Goal: Information Seeking & Learning: Learn about a topic

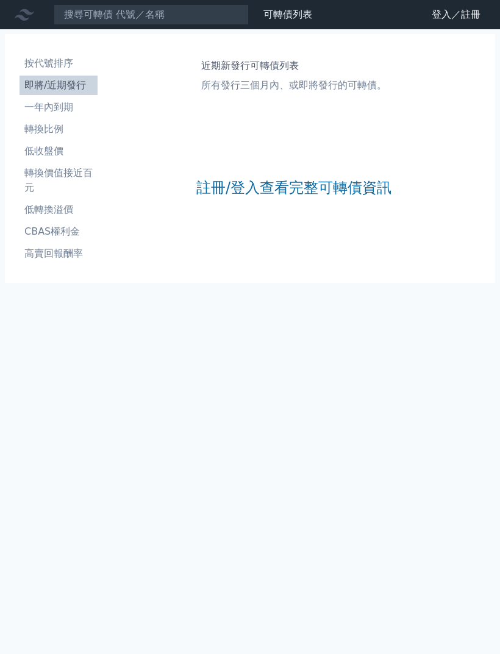
scroll to position [39, 0]
click at [351, 178] on link "註冊/登入查看完整可轉債資訊" at bounding box center [293, 188] width 195 height 20
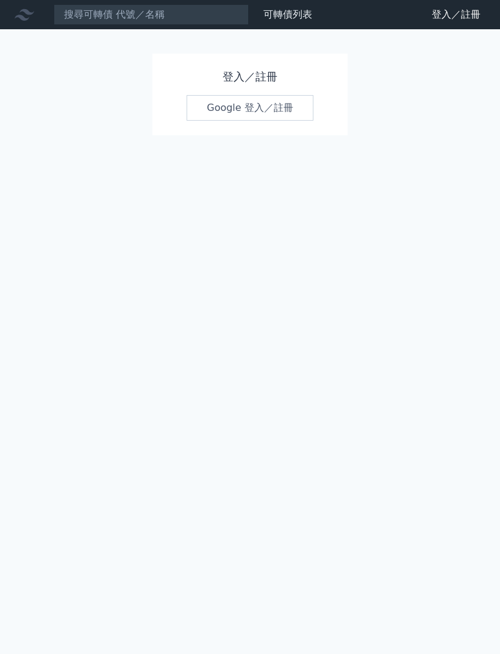
click at [296, 104] on link "Google 登入／註冊" at bounding box center [250, 108] width 127 height 26
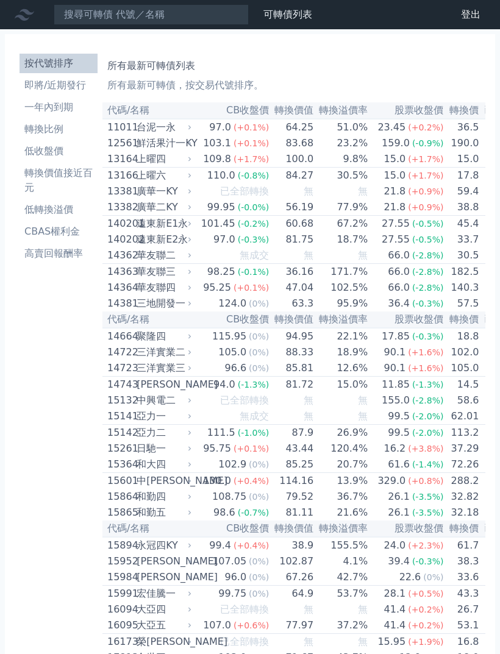
click at [73, 178] on li "轉換價值接近百元" at bounding box center [59, 180] width 78 height 29
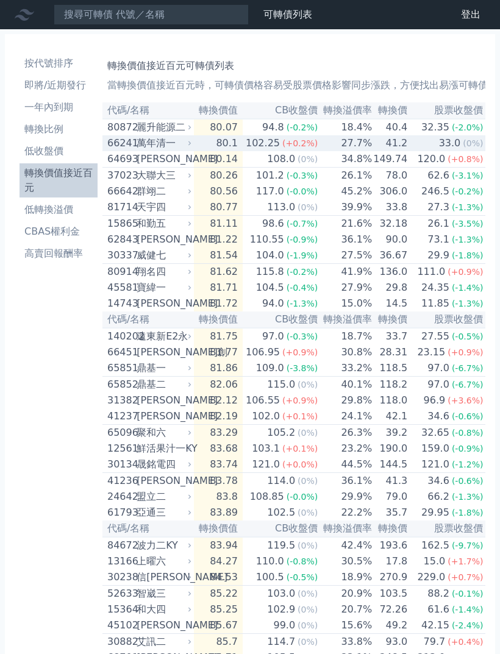
click at [312, 139] on div "(+0.2%)" at bounding box center [299, 143] width 35 height 15
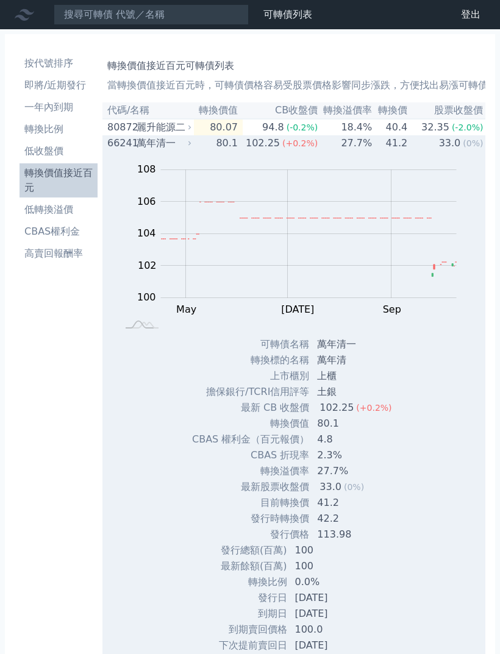
click at [396, 116] on th "轉換價" at bounding box center [390, 110] width 35 height 16
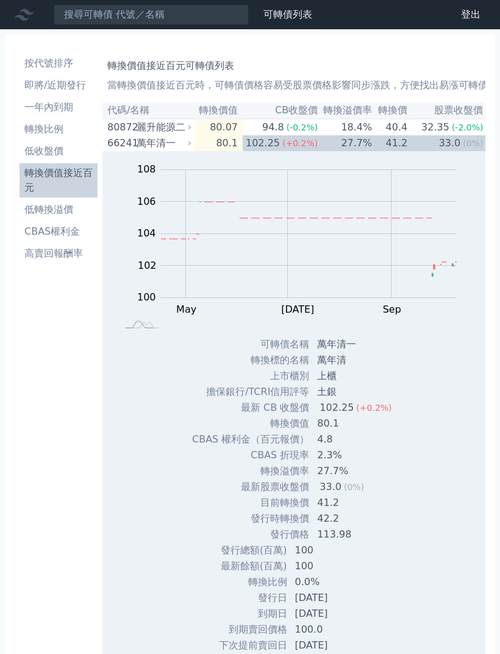
click at [388, 110] on th "轉換價" at bounding box center [390, 110] width 35 height 16
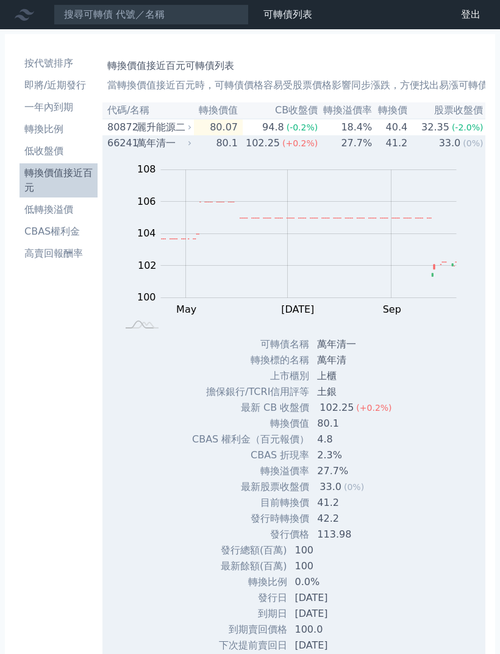
click at [320, 143] on td "27.7%" at bounding box center [345, 143] width 54 height 16
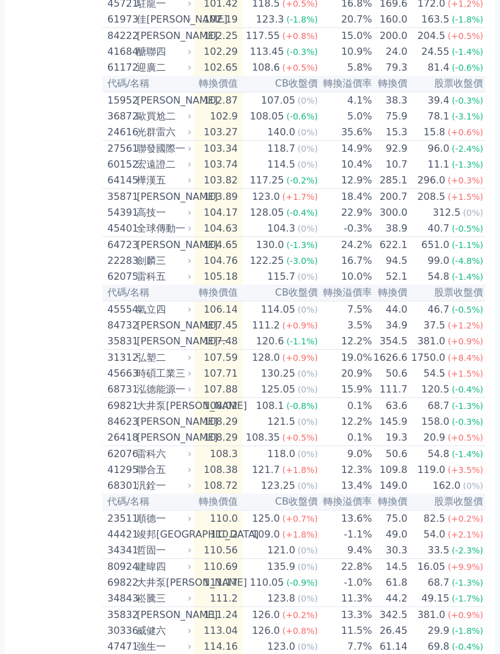
scroll to position [1910, 0]
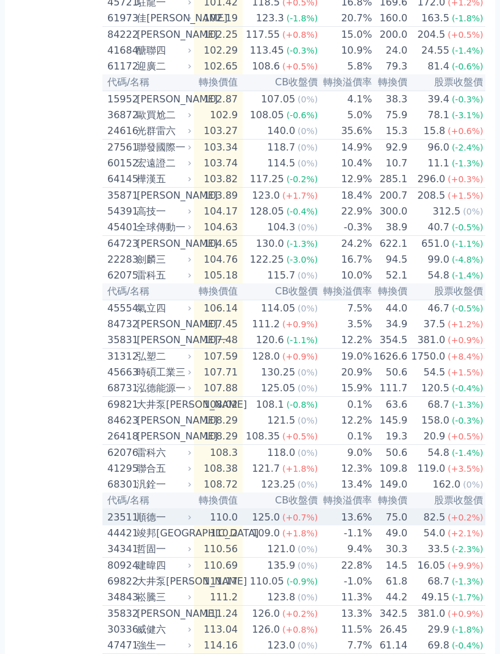
click at [484, 526] on td "0.0%" at bounding box center [510, 517] width 52 height 16
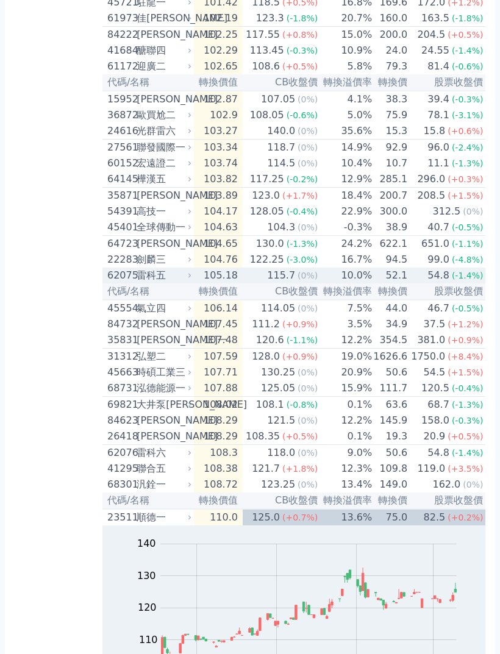
click at [425, 283] on div "54.8" at bounding box center [438, 275] width 27 height 15
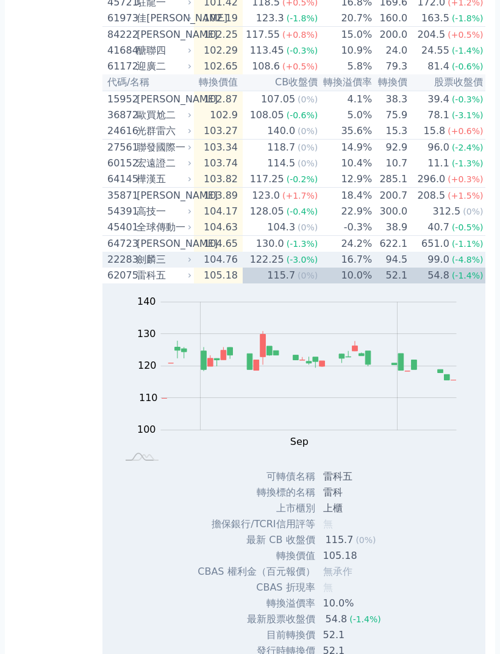
click at [391, 268] on td "94.5" at bounding box center [390, 260] width 35 height 16
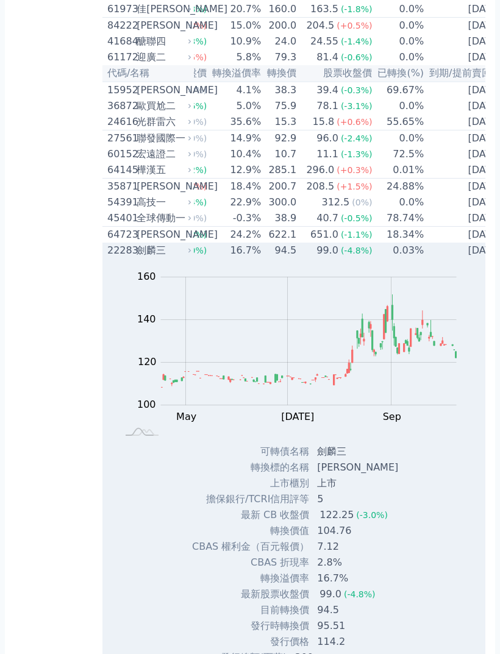
scroll to position [0, 110]
click at [342, 256] on span "(-4.8%)" at bounding box center [358, 251] width 32 height 10
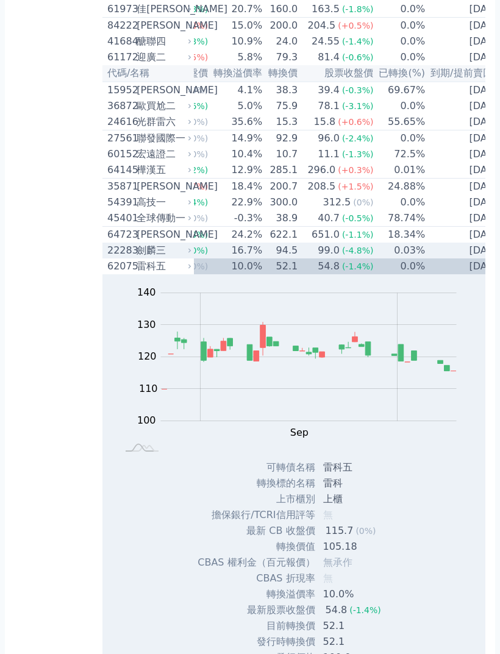
click at [166, 258] on div "劍麟三" at bounding box center [163, 250] width 52 height 15
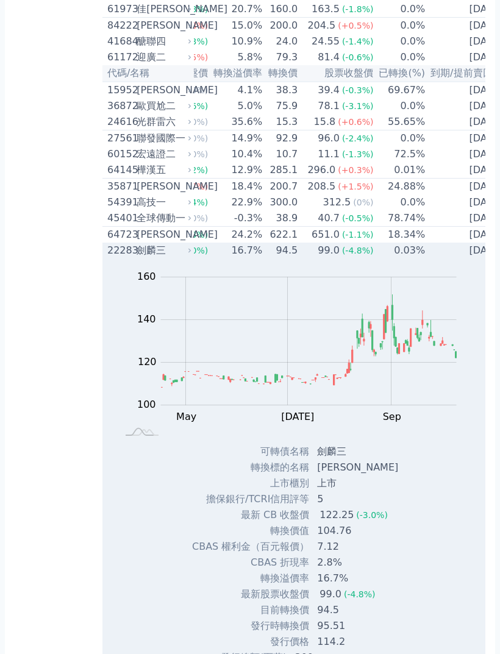
click at [426, 259] on td "[DATE]" at bounding box center [466, 251] width 81 height 16
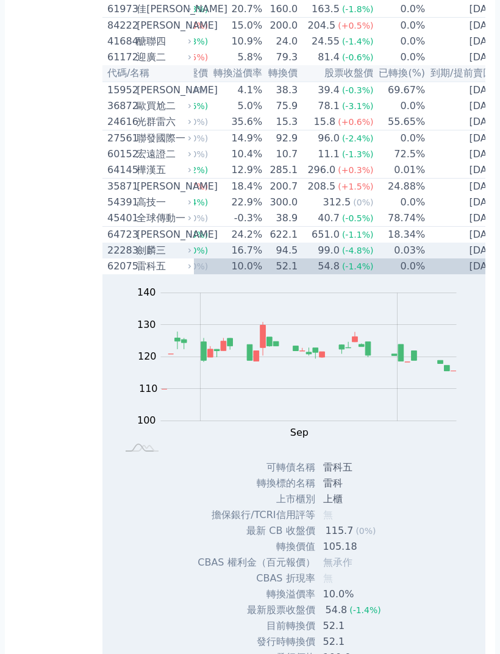
click at [398, 259] on td "0.03%" at bounding box center [400, 251] width 52 height 16
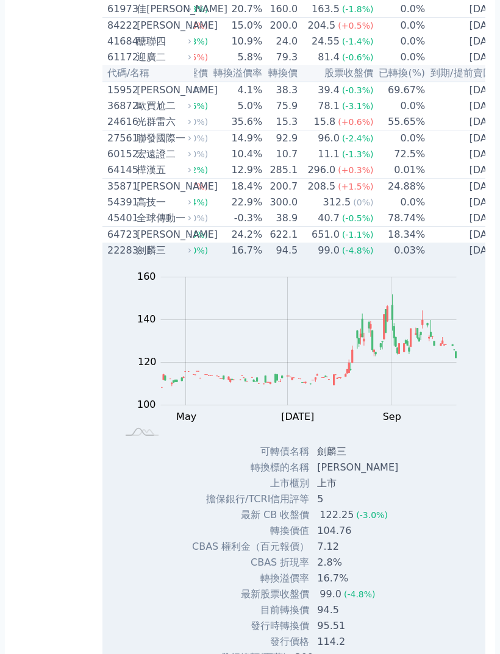
click at [387, 259] on td "0.03%" at bounding box center [400, 251] width 52 height 16
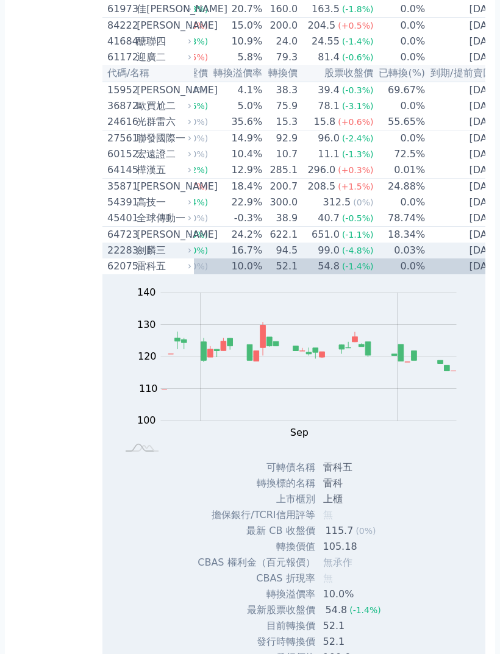
click at [390, 259] on td "0.03%" at bounding box center [400, 251] width 52 height 16
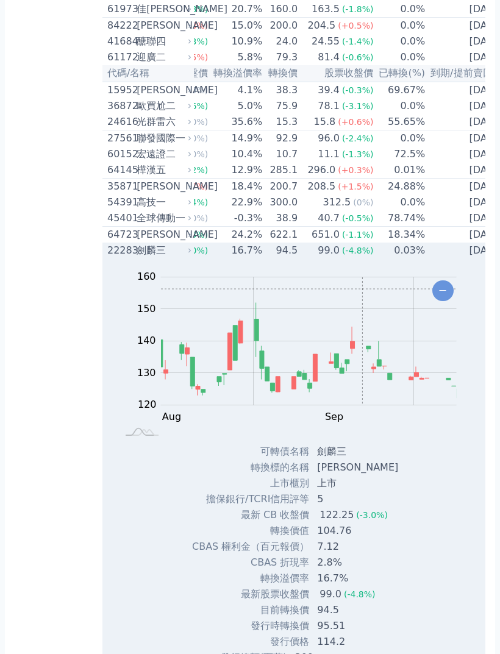
click at [346, 256] on span "(-4.8%)" at bounding box center [358, 251] width 32 height 10
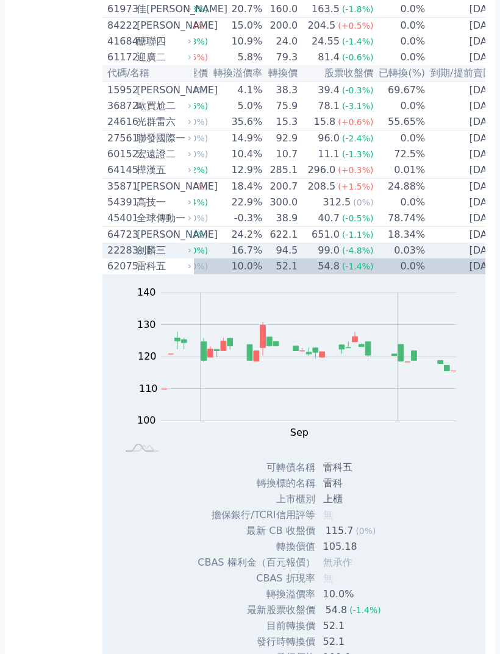
click at [374, 259] on td "0.03%" at bounding box center [400, 251] width 52 height 16
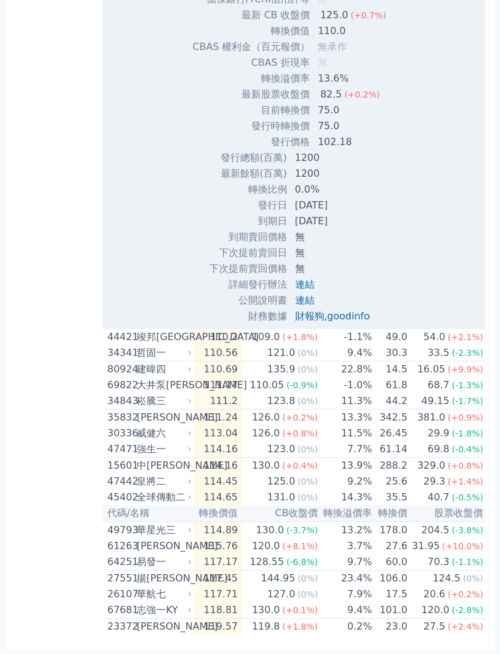
scroll to position [3980, 0]
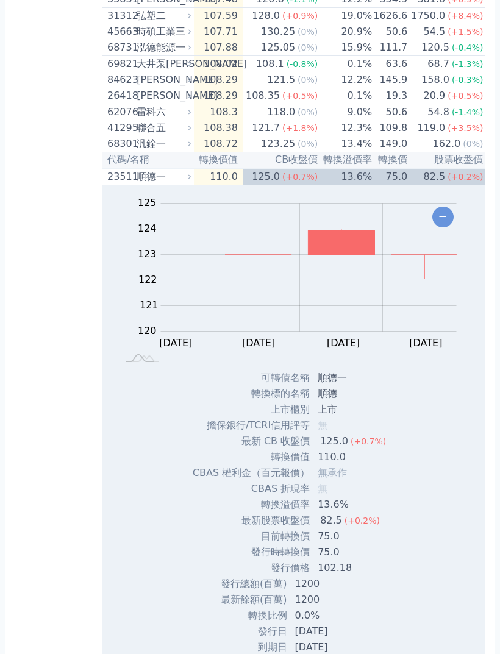
click at [385, 185] on td "75.0" at bounding box center [390, 177] width 35 height 16
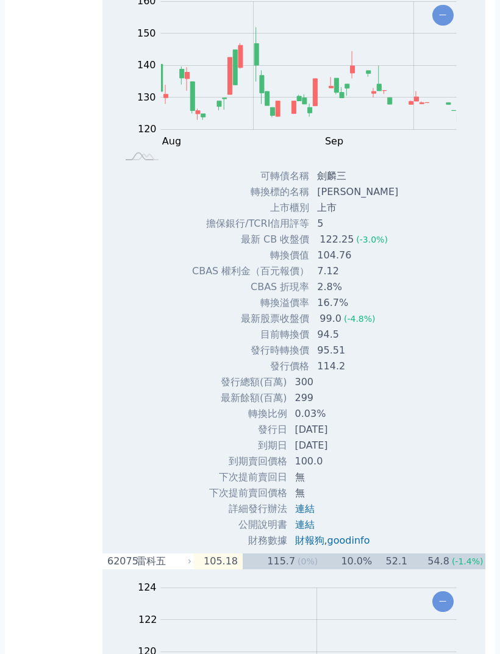
scroll to position [2173, 0]
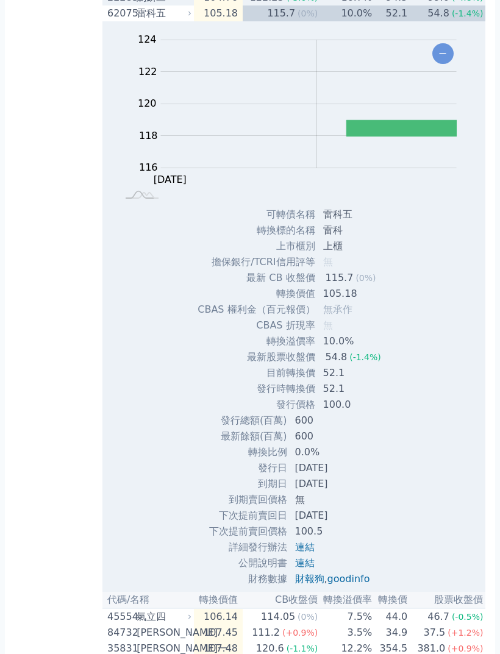
click at [391, 21] on td "52.1" at bounding box center [390, 13] width 35 height 16
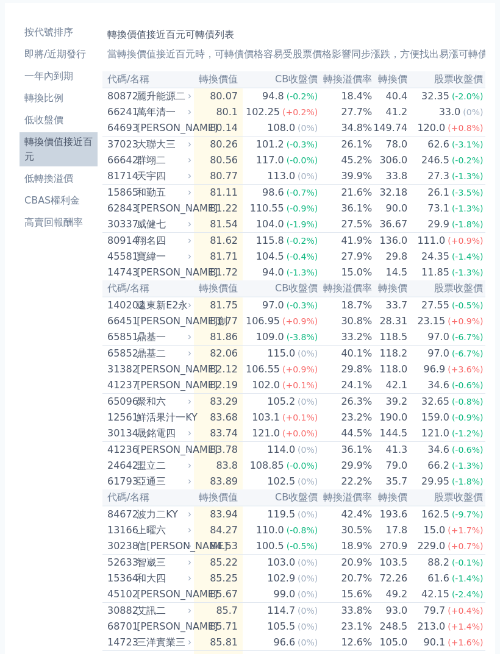
scroll to position [0, 0]
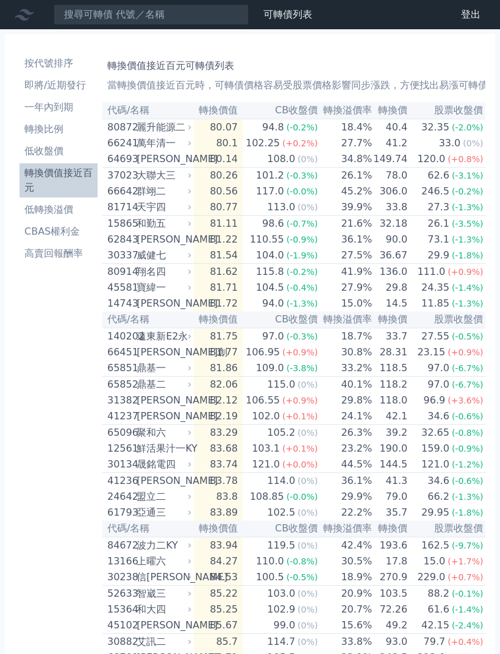
click at [65, 85] on li "即將/近期發行" at bounding box center [59, 85] width 78 height 15
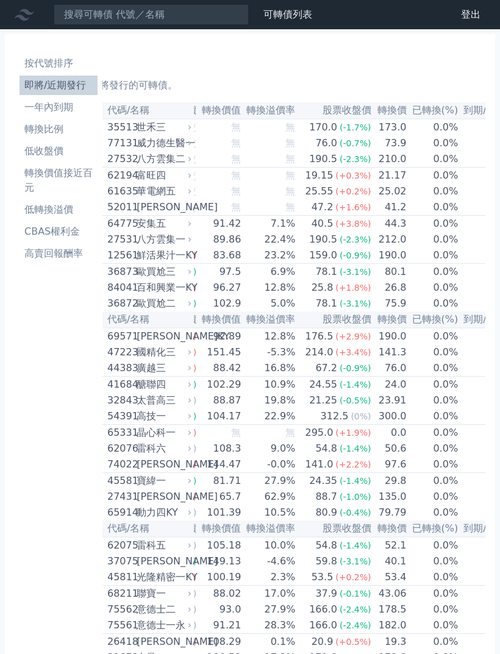
scroll to position [0, 66]
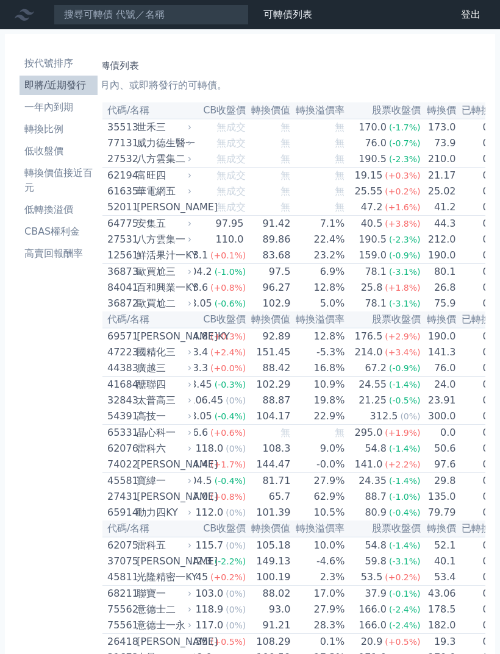
click at [481, 377] on td "0.0%" at bounding box center [483, 368] width 52 height 16
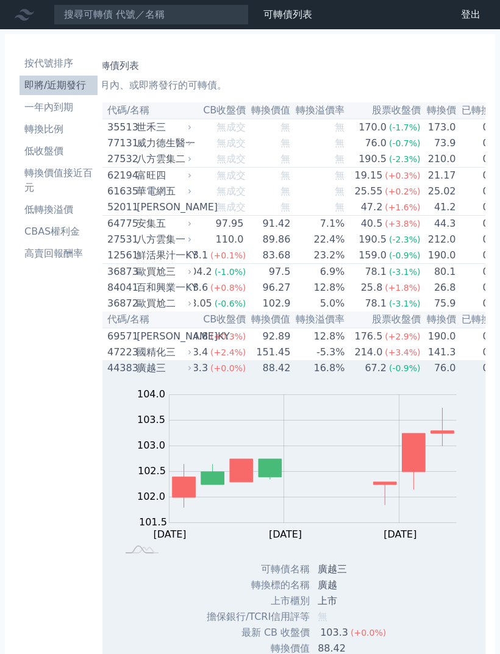
click at [152, 245] on div "八方雲集一" at bounding box center [163, 239] width 52 height 15
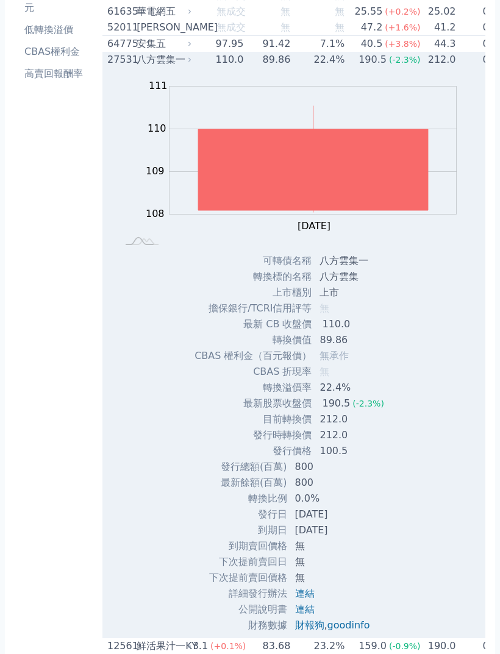
scroll to position [185, 0]
